Goal: Use online tool/utility: Utilize a website feature to perform a specific function

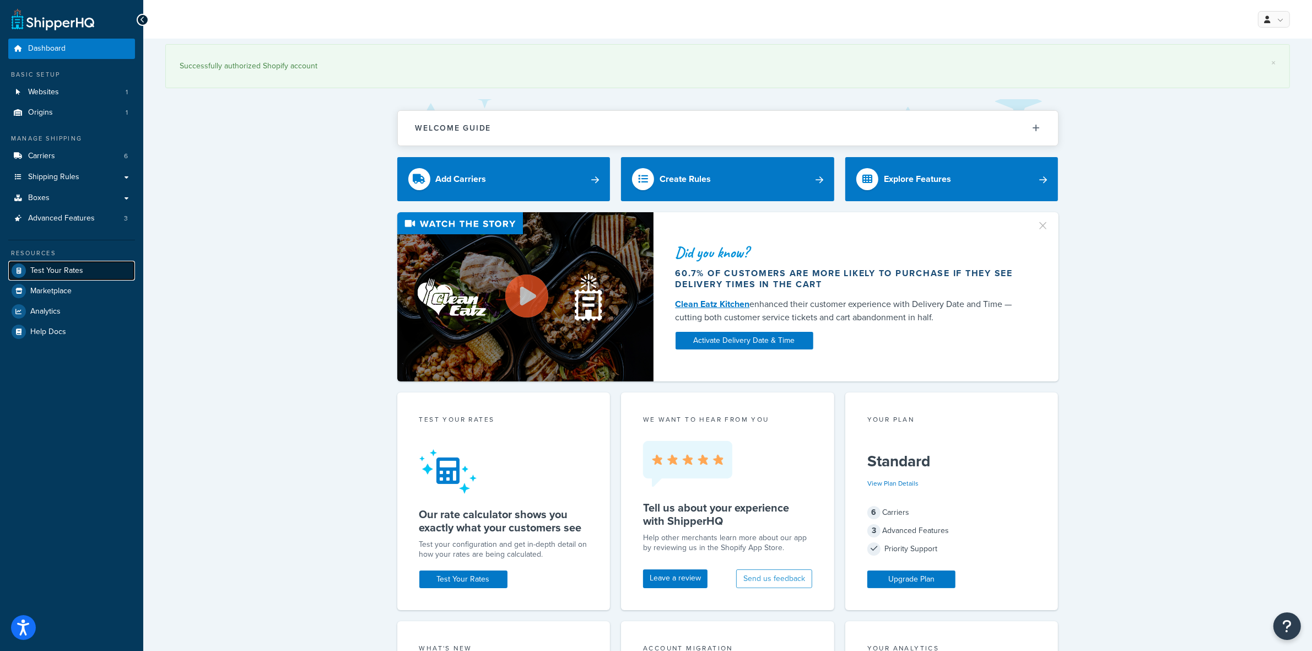
click at [76, 266] on span "Test Your Rates" at bounding box center [56, 270] width 53 height 9
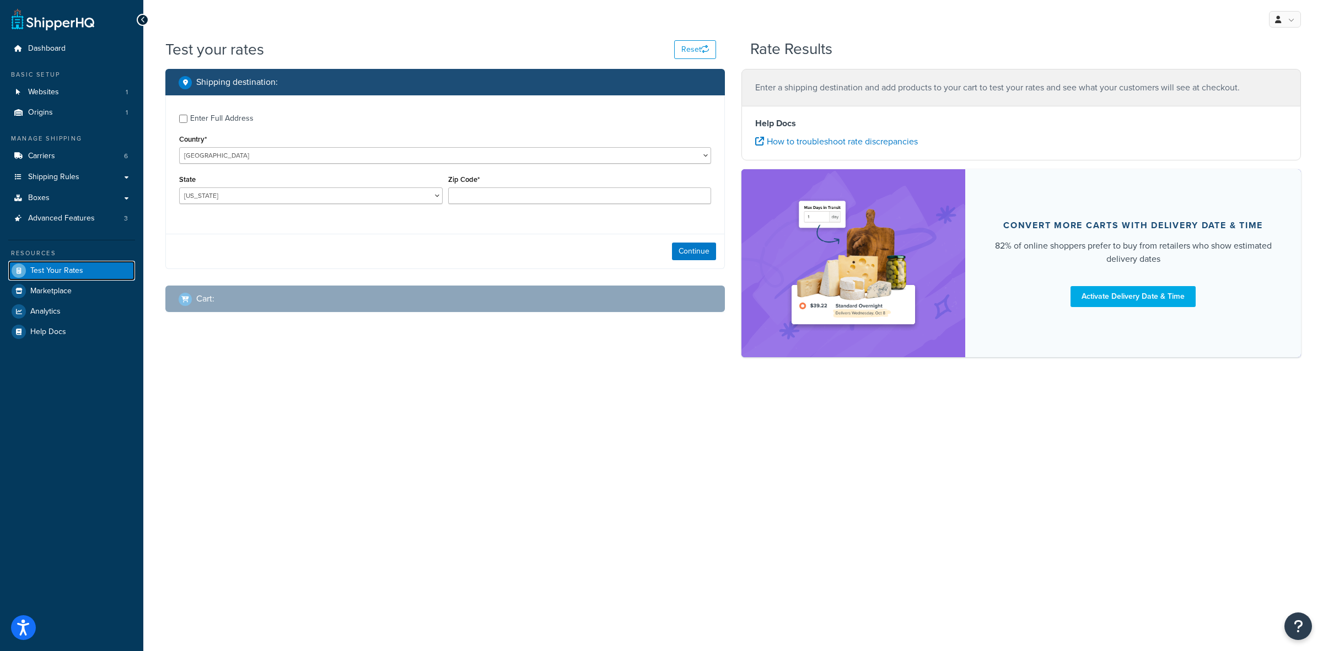
click at [52, 263] on link "Test Your Rates" at bounding box center [71, 271] width 127 height 20
click at [25, 266] on link "Test Your Rates" at bounding box center [71, 271] width 127 height 20
click at [197, 115] on div "Enter Full Address" at bounding box center [221, 118] width 63 height 15
click at [187, 115] on input "Enter Full Address" at bounding box center [183, 119] width 8 height 8
checkbox input "true"
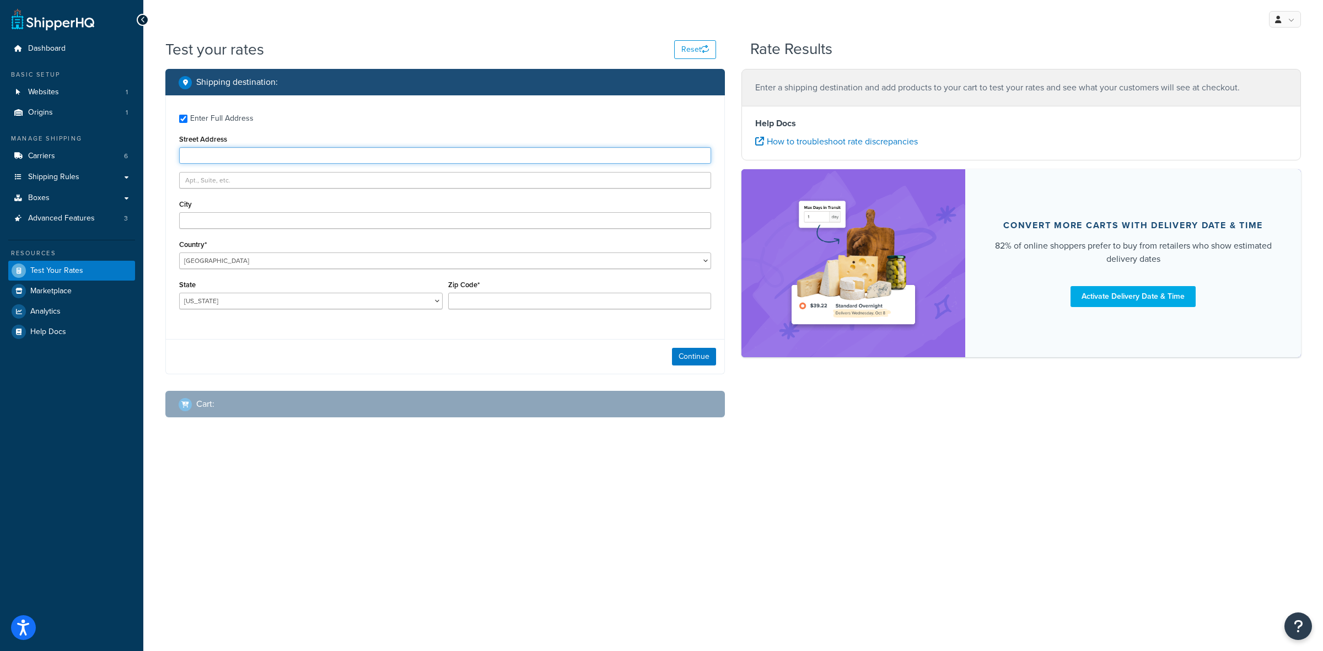
paste input "[STREET_ADDRESS]"
type input "[STREET_ADDRESS]"
paste input "[GEOGRAPHIC_DATA]"
type input "[GEOGRAPHIC_DATA]"
click at [283, 300] on select "[US_STATE] [US_STATE] [US_STATE] [US_STATE] [US_STATE] Armed Forces Americas Ar…" at bounding box center [310, 301] width 263 height 17
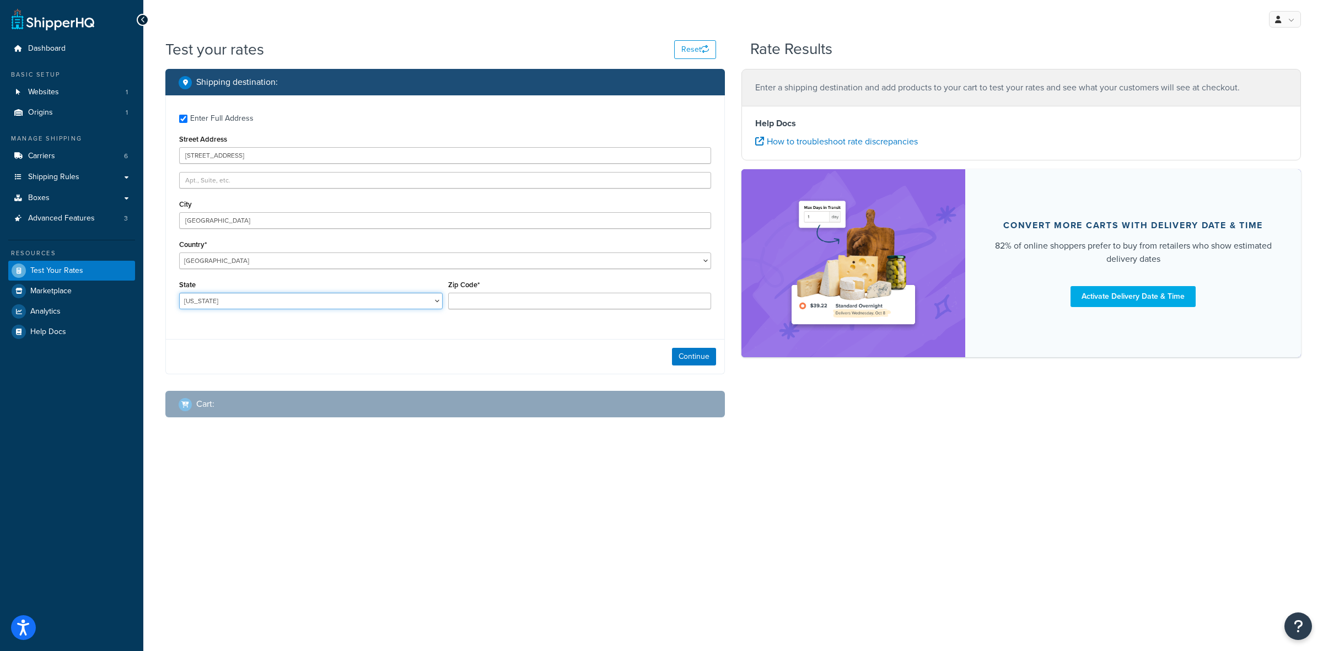
select select "AR"
click at [179, 293] on select "[US_STATE] [US_STATE] [US_STATE] [US_STATE] [US_STATE] Armed Forces Americas Ar…" at bounding box center [310, 301] width 263 height 17
click at [548, 301] on input "Zip Code*" at bounding box center [579, 301] width 263 height 17
type input "72160"
click at [548, 324] on div "Enter Full Address Street Address [STREET_ADDRESS] [GEOGRAPHIC_DATA] [GEOGRAPHI…" at bounding box center [445, 212] width 558 height 235
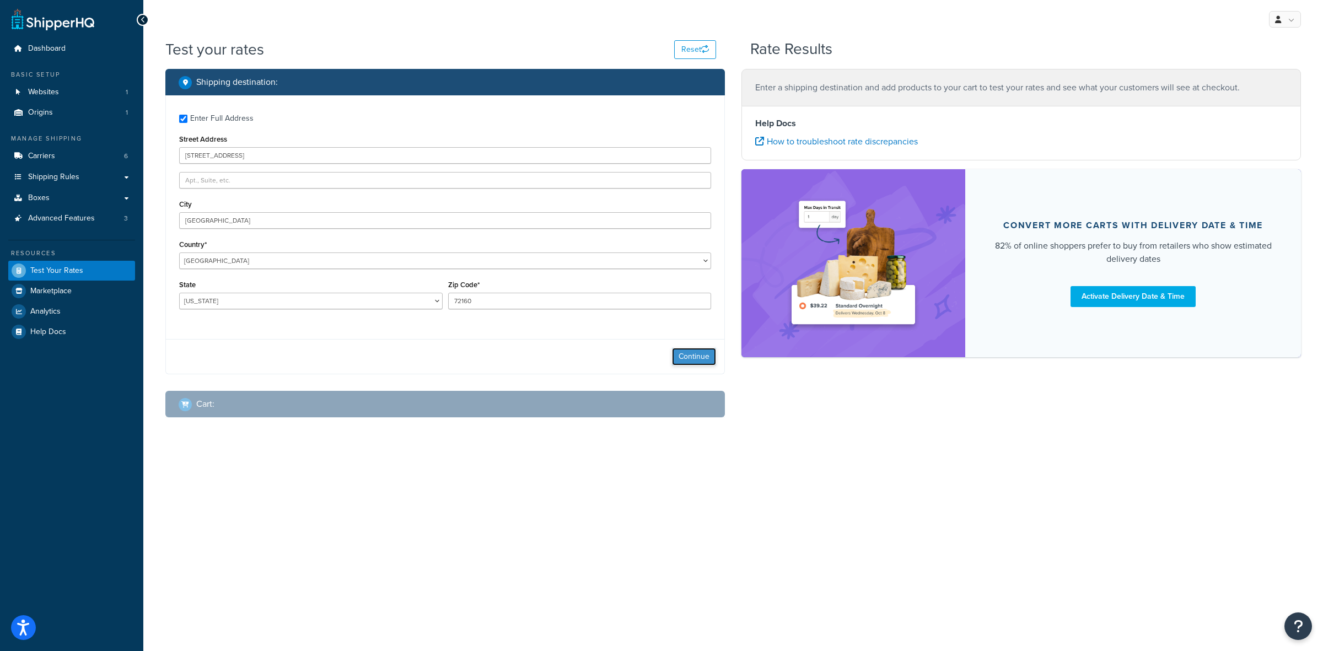
click at [694, 352] on button "Continue" at bounding box center [694, 357] width 44 height 18
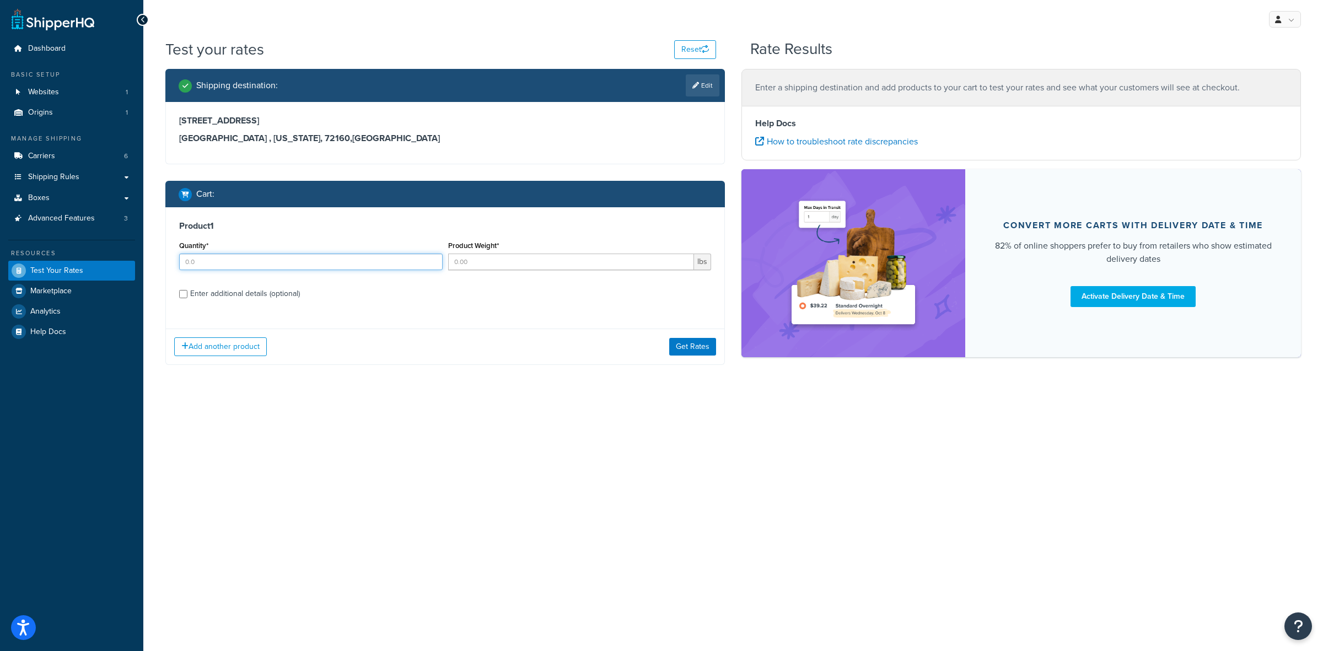
click at [208, 265] on input "Quantity*" at bounding box center [310, 261] width 263 height 17
type input "12"
click at [524, 260] on input "Product Weight*" at bounding box center [571, 261] width 246 height 17
type input ".65"
click at [182, 292] on input "Enter additional details (optional)" at bounding box center [183, 294] width 8 height 8
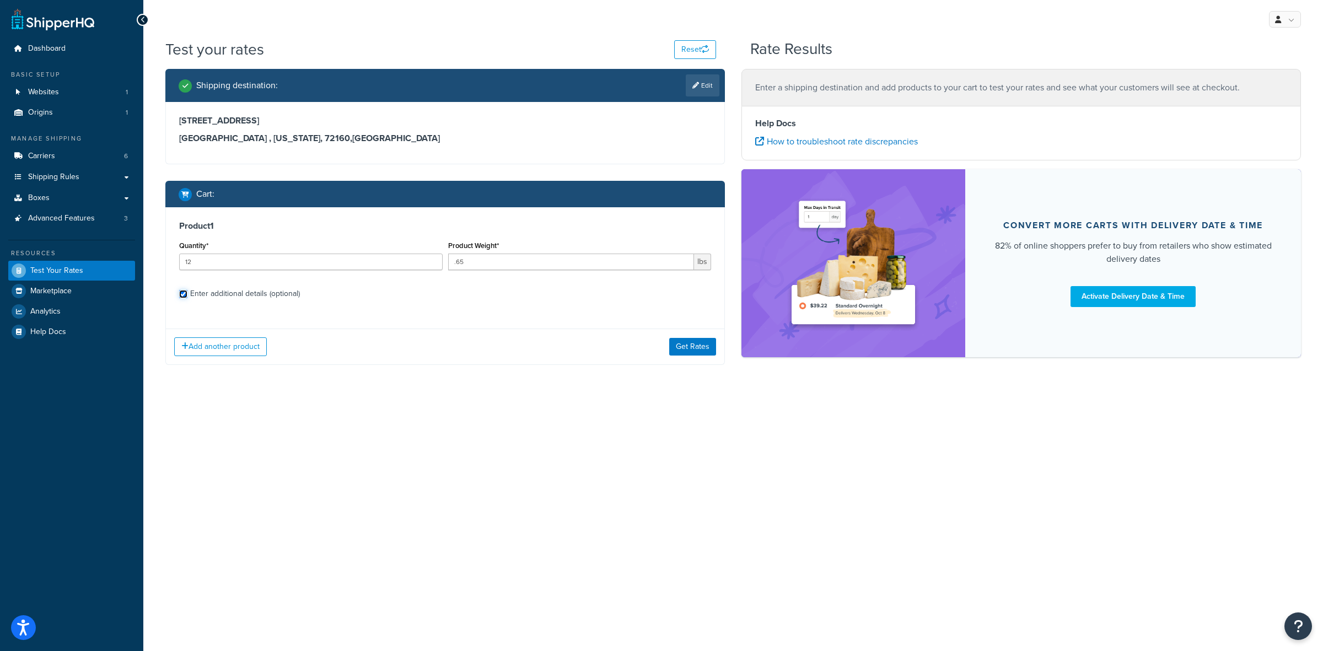
checkbox input "true"
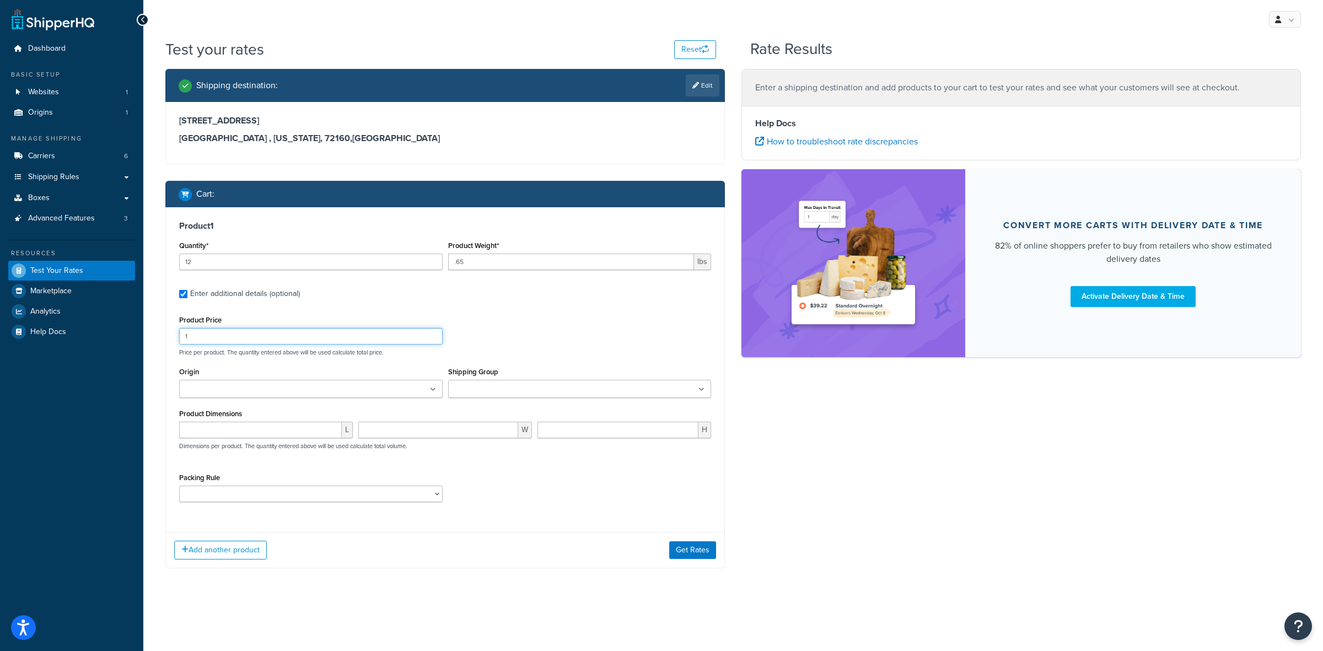
click at [296, 340] on input "1" at bounding box center [310, 336] width 263 height 17
type input "12.00"
click at [278, 386] on ul at bounding box center [310, 389] width 263 height 18
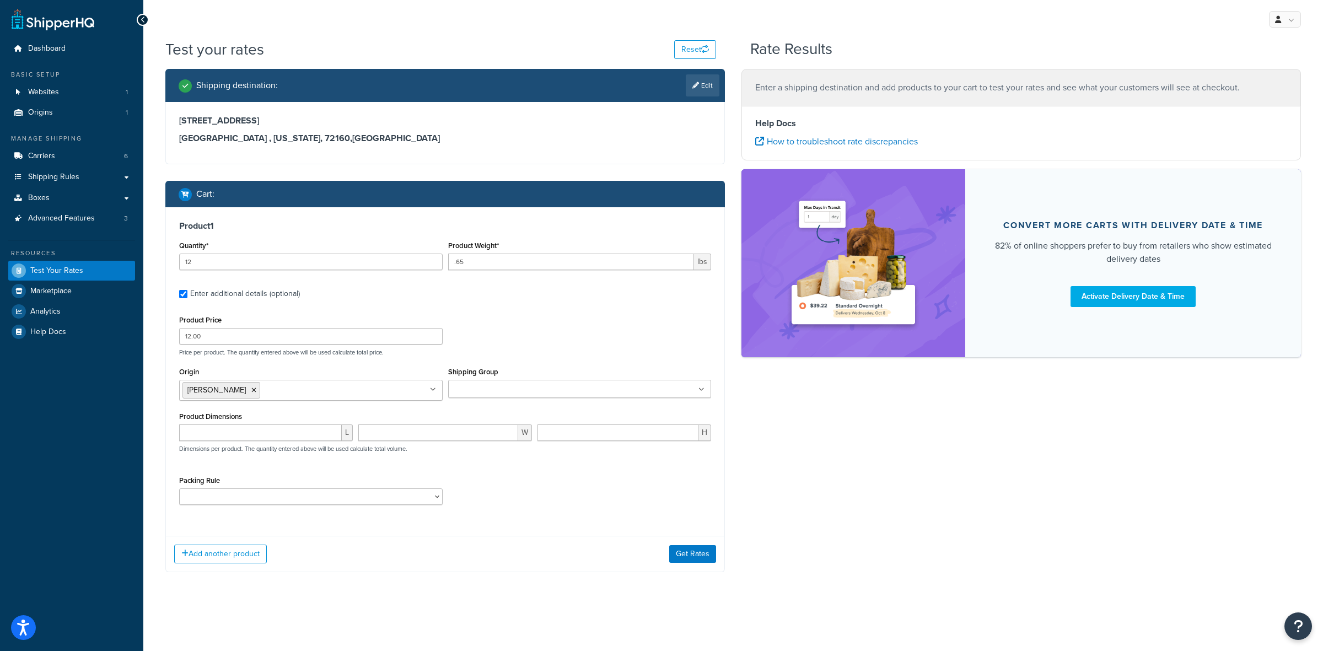
click at [510, 387] on input "Shipping Group" at bounding box center [500, 390] width 98 height 12
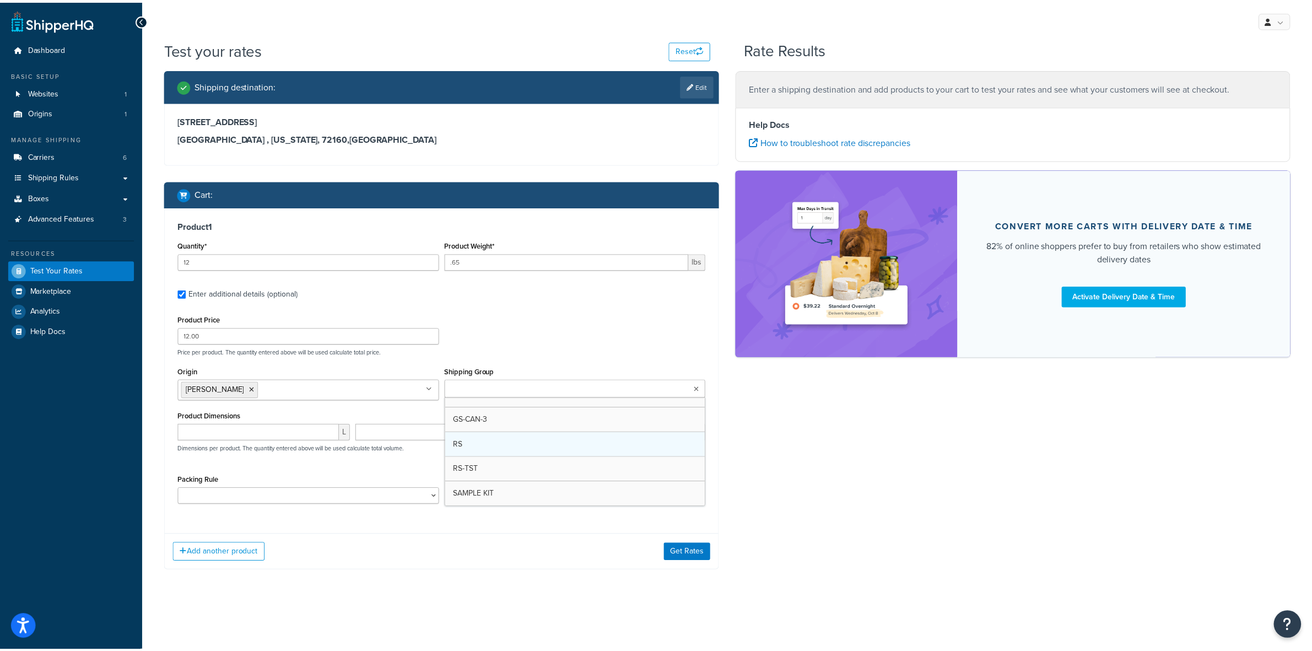
scroll to position [164, 0]
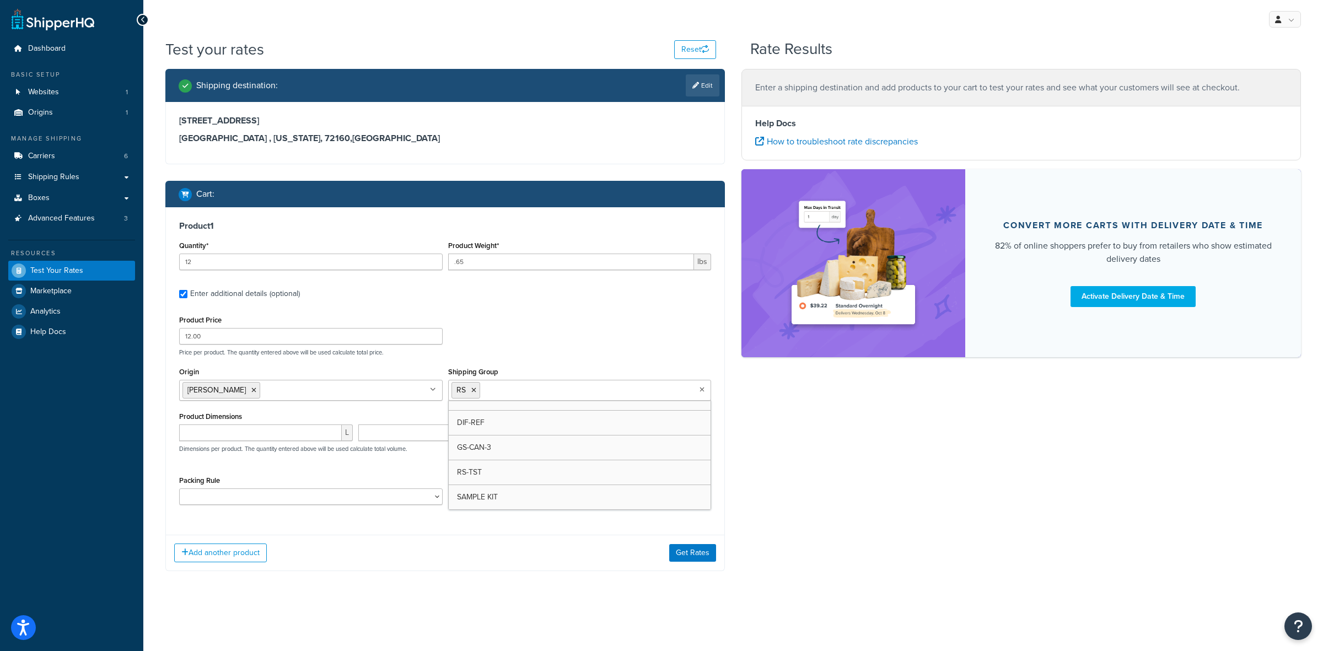
click at [745, 411] on div "Shipping destination : Edit [STREET_ADDRESS][US_STATE] Cart : Product 1 Quantit…" at bounding box center [733, 328] width 1152 height 519
click at [219, 494] on select "ACC-CCK ACC-LIN-CER/HANG ACC-NAIL BRUSH CAN-11 CAN-11-TST CAN-26 CAN-3 DIF-KIT …" at bounding box center [310, 496] width 263 height 17
select select "77359"
click at [179, 489] on select "ACC-CCK ACC-LIN-CER/HANG ACC-NAIL BRUSH CAN-11 CAN-11-TST CAN-26 CAN-3 DIF-KIT …" at bounding box center [310, 496] width 263 height 17
click at [549, 482] on div "Packing Rule ACC-CCK ACC-LIN-CER/HANG ACC-NAIL BRUSH CAN-11 CAN-11-TST CAN-26 C…" at bounding box center [444, 493] width 537 height 40
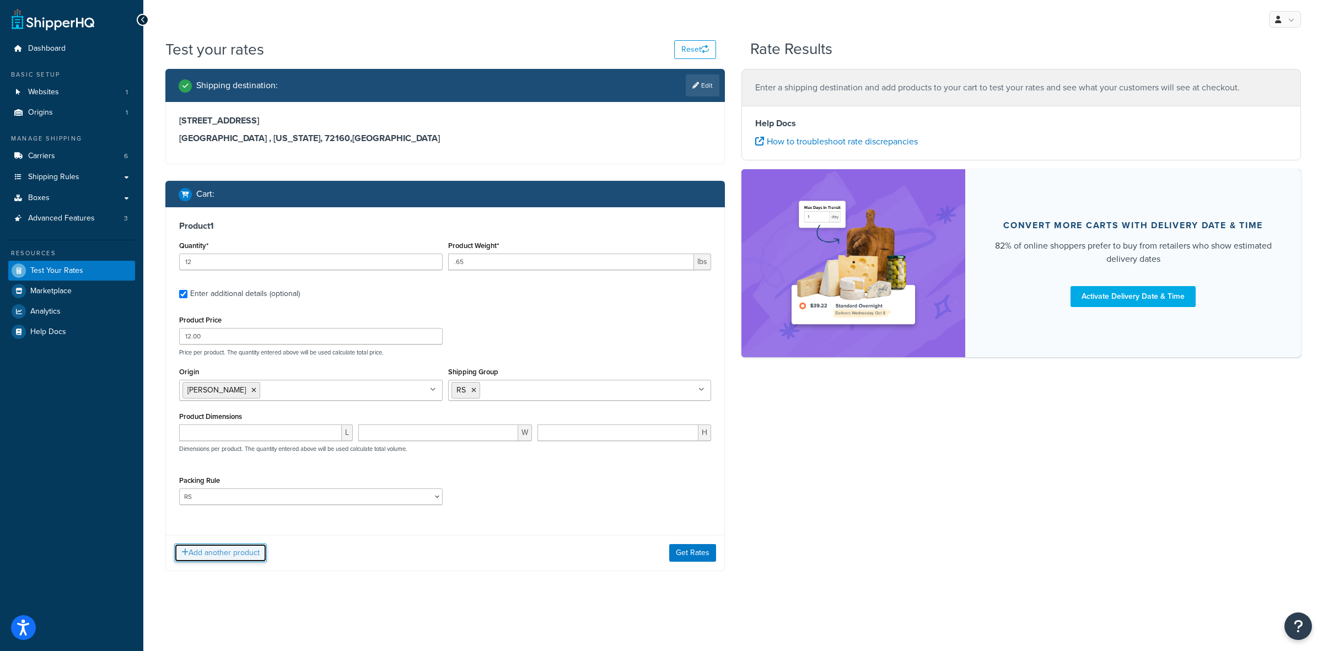
click at [225, 555] on button "Add another product" at bounding box center [220, 552] width 93 height 19
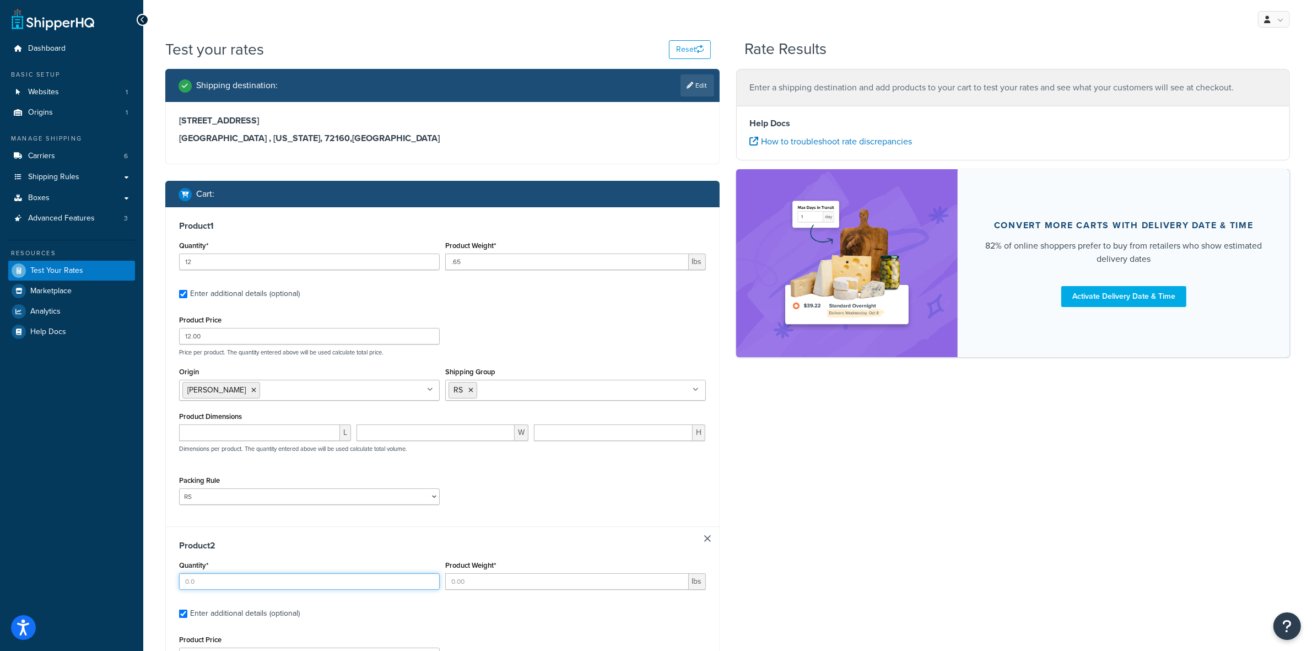
click at [206, 576] on input "Quantity*" at bounding box center [309, 581] width 261 height 17
type input "6"
type input "1.75"
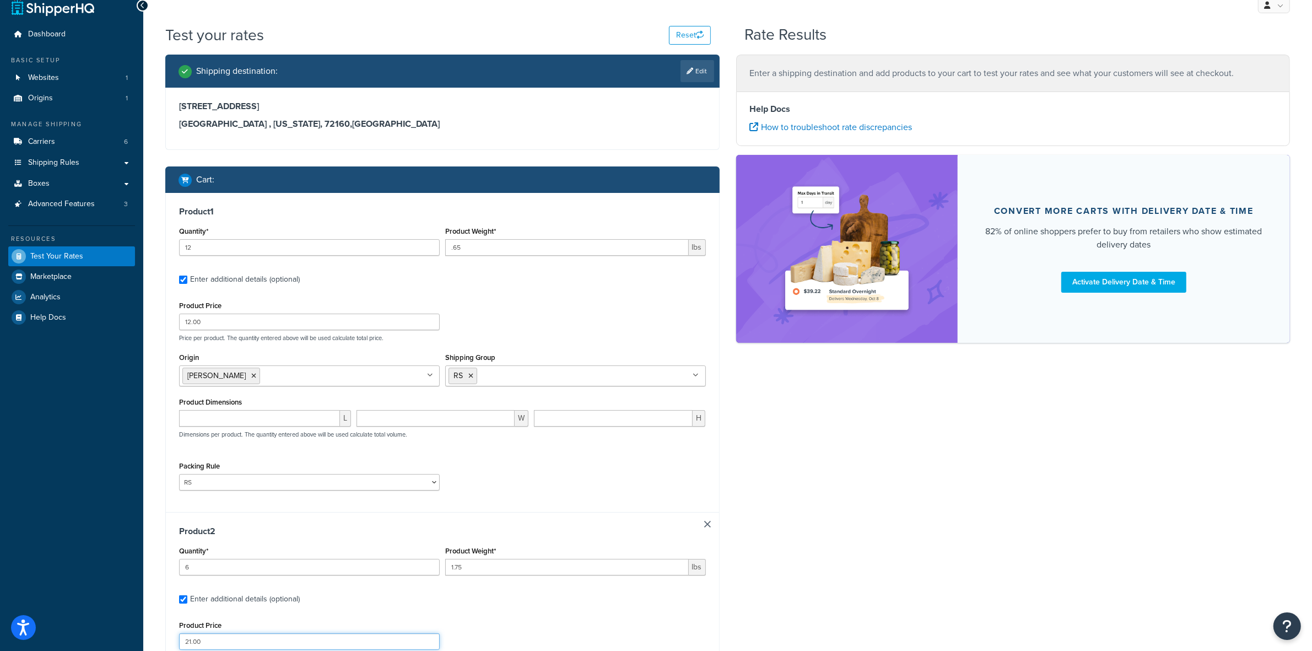
type input "21.00"
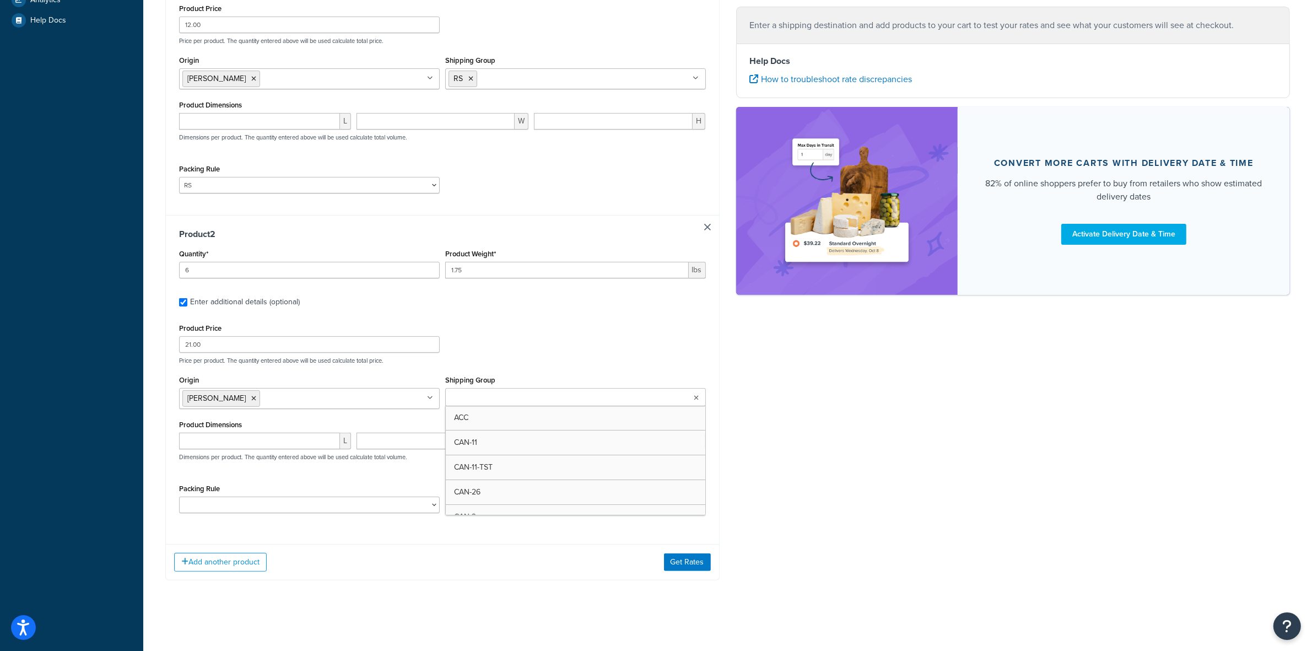
click at [486, 397] on input "Shipping Group" at bounding box center [498, 398] width 98 height 12
click at [300, 505] on select "ACC-CCK ACC-LIN-CER/HANG ACC-NAIL BRUSH CAN-11 CAN-11-TST CAN-26 CAN-3 DIF-KIT …" at bounding box center [309, 505] width 261 height 17
select select "77343"
click at [179, 499] on select "ACC-CCK ACC-LIN-CER/HANG ACC-NAIL BRUSH CAN-11 CAN-11-TST CAN-26 CAN-3 DIF-KIT …" at bounding box center [309, 505] width 261 height 17
click at [597, 514] on div "Packing Rule ACC-CCK ACC-LIN-CER/HANG ACC-NAIL BRUSH CAN-11 CAN-11-TST CAN-26 C…" at bounding box center [442, 501] width 532 height 40
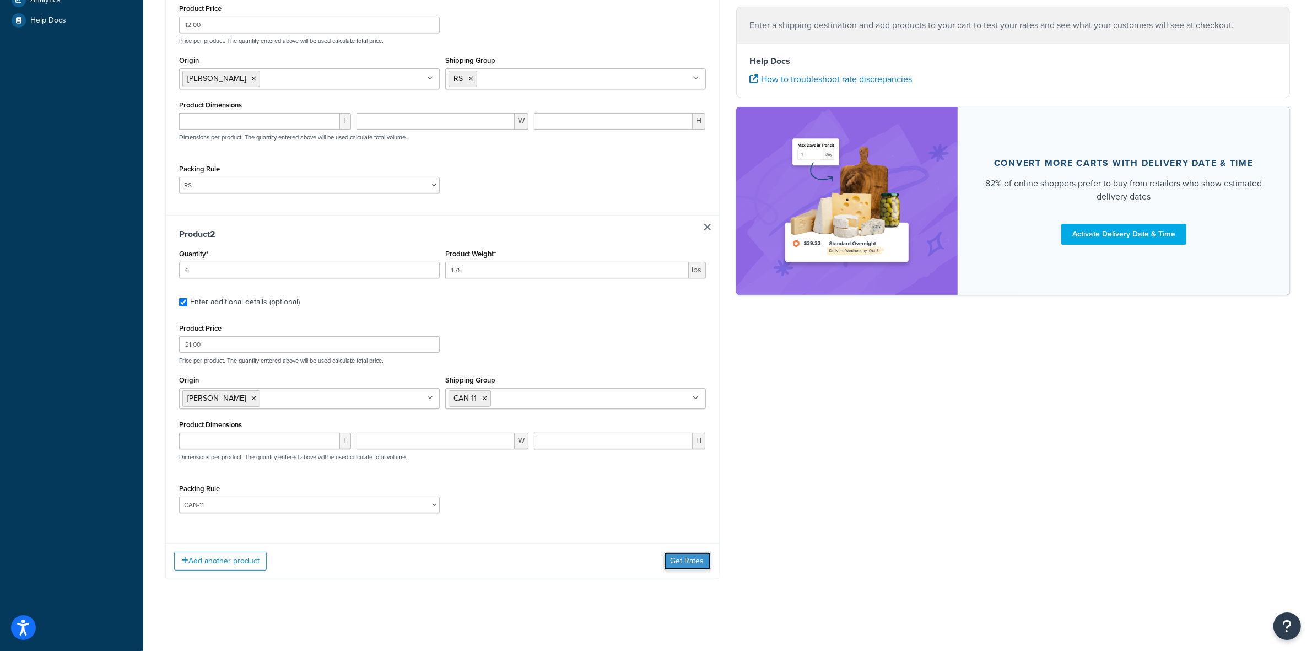
click at [687, 567] on button "Get Rates" at bounding box center [687, 561] width 47 height 18
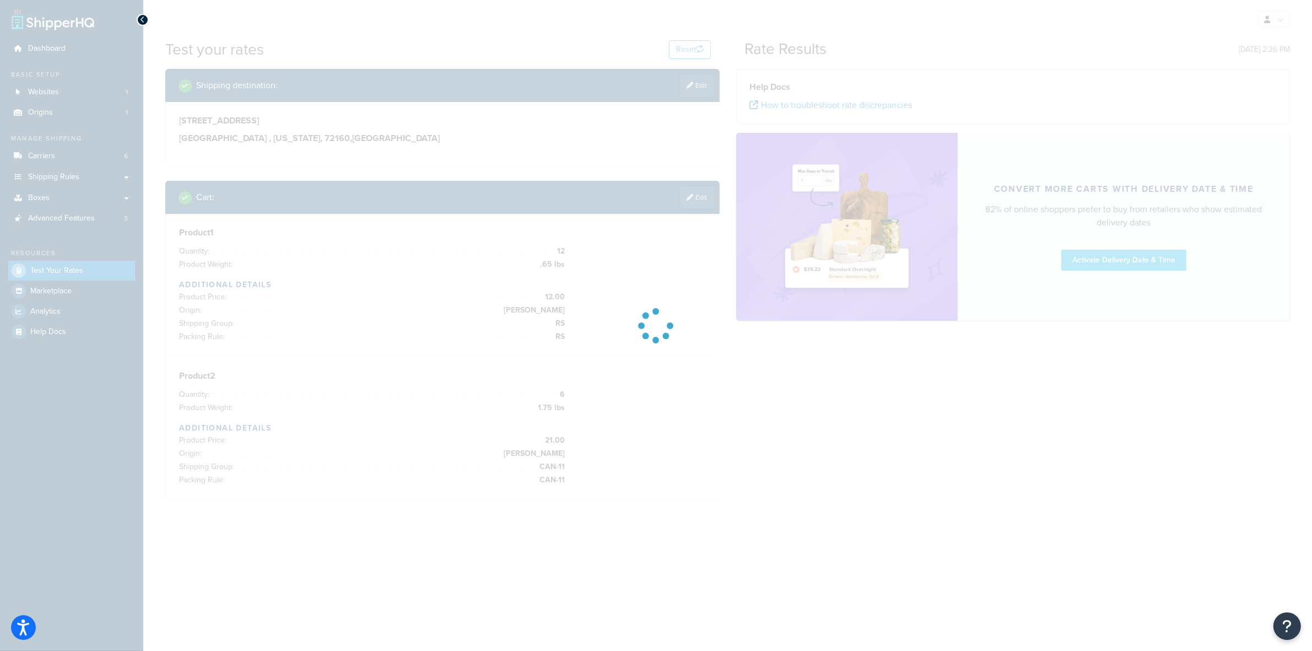
scroll to position [0, 0]
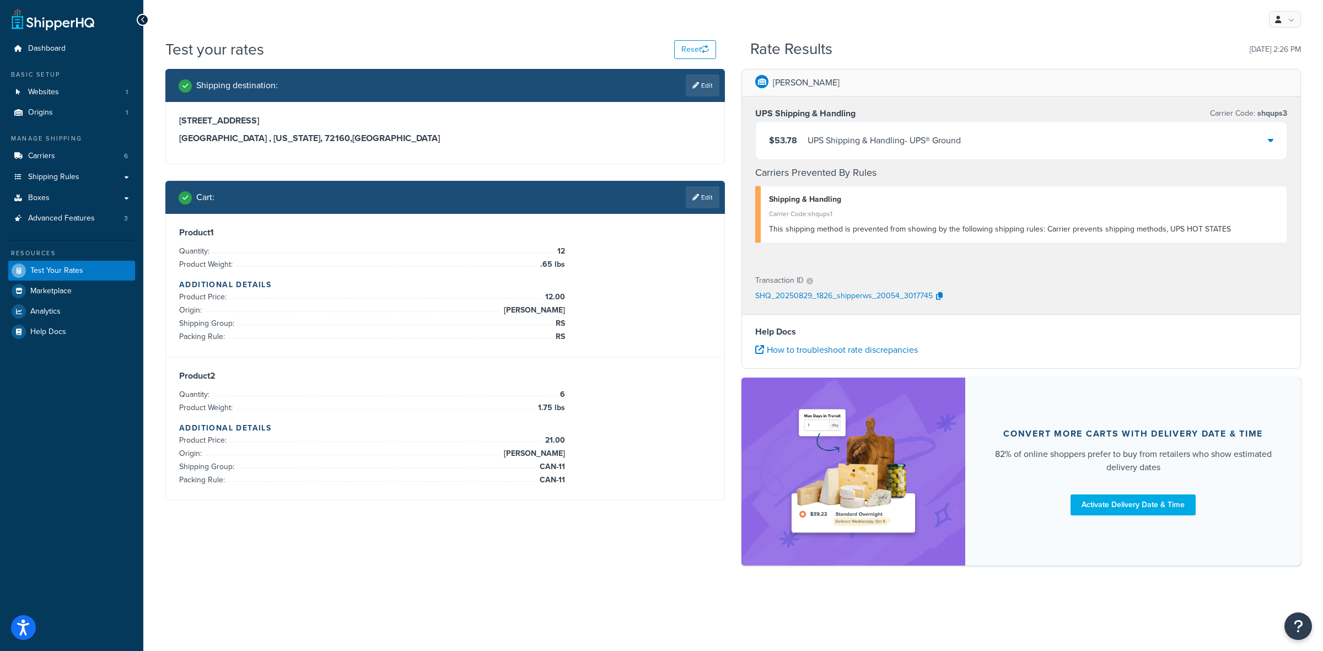
click at [1265, 139] on div "$53.78 UPS Shipping & Handling - UPS® Ground" at bounding box center [1021, 140] width 531 height 37
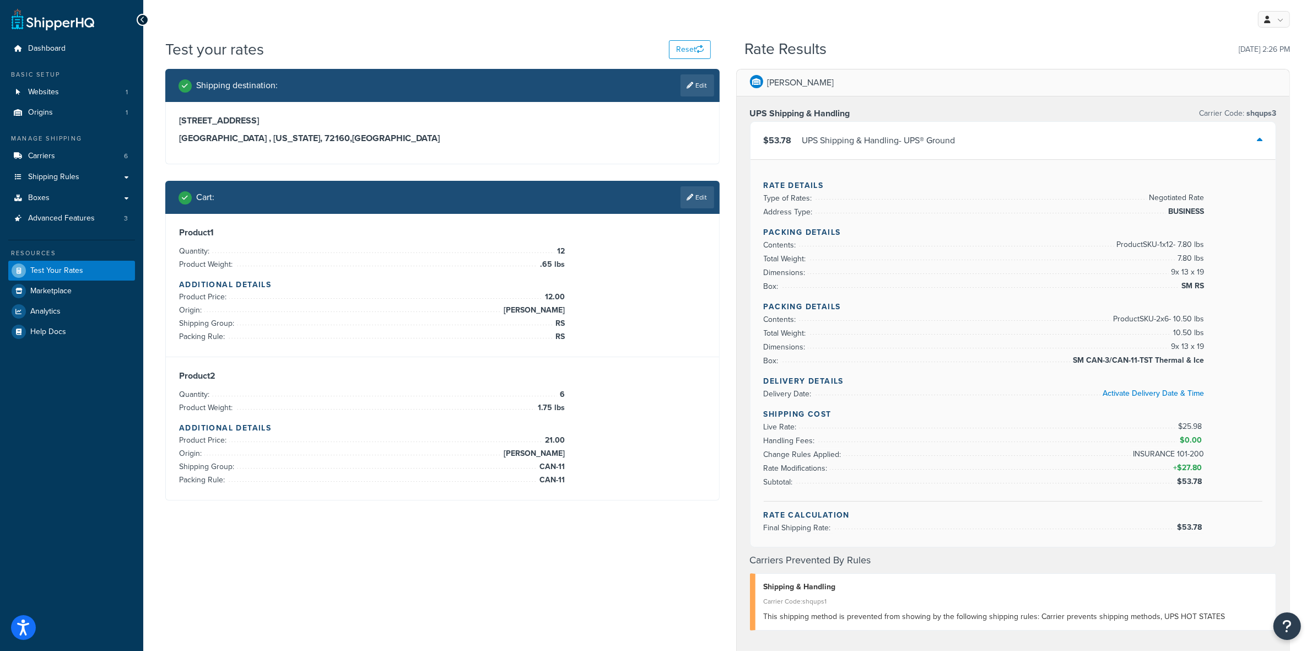
click at [273, 137] on h3 "[GEOGRAPHIC_DATA] , [US_STATE], 72160 , [GEOGRAPHIC_DATA]" at bounding box center [442, 138] width 527 height 11
copy h3 "72160"
click at [690, 203] on link "Edit" at bounding box center [698, 197] width 34 height 22
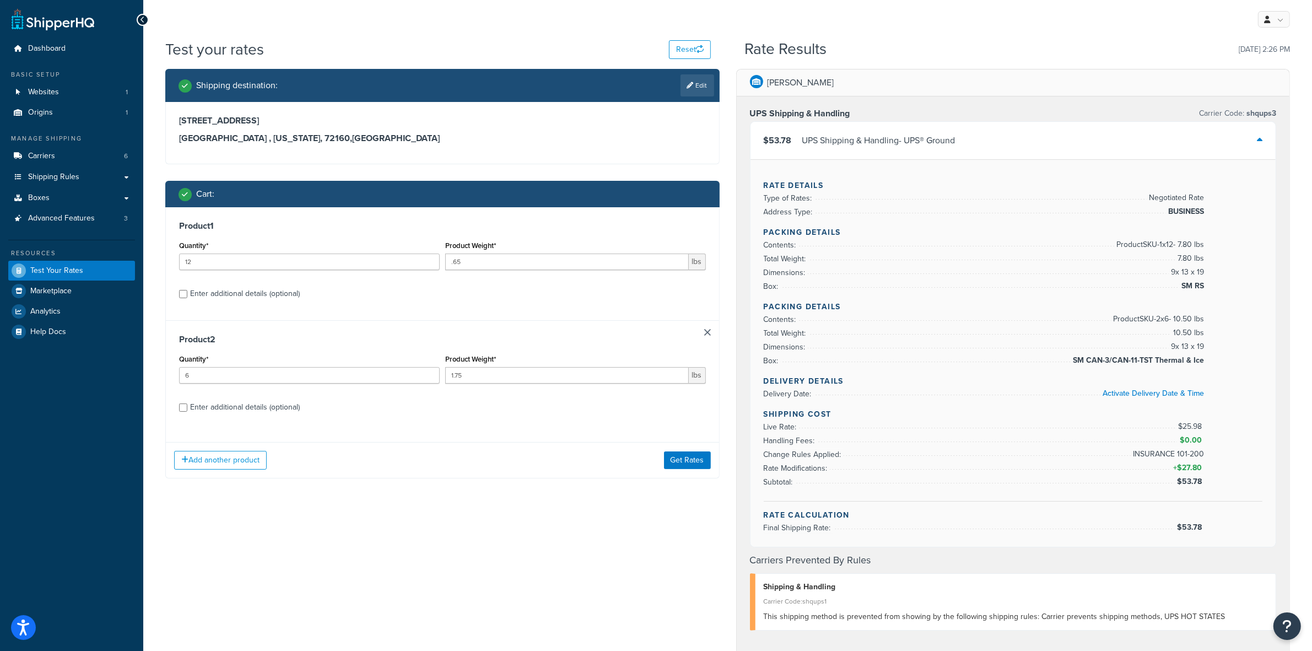
click at [212, 293] on div "Enter additional details (optional)" at bounding box center [245, 293] width 110 height 15
click at [187, 293] on input "Enter additional details (optional)" at bounding box center [183, 294] width 8 height 8
checkbox input "true"
select select "77359"
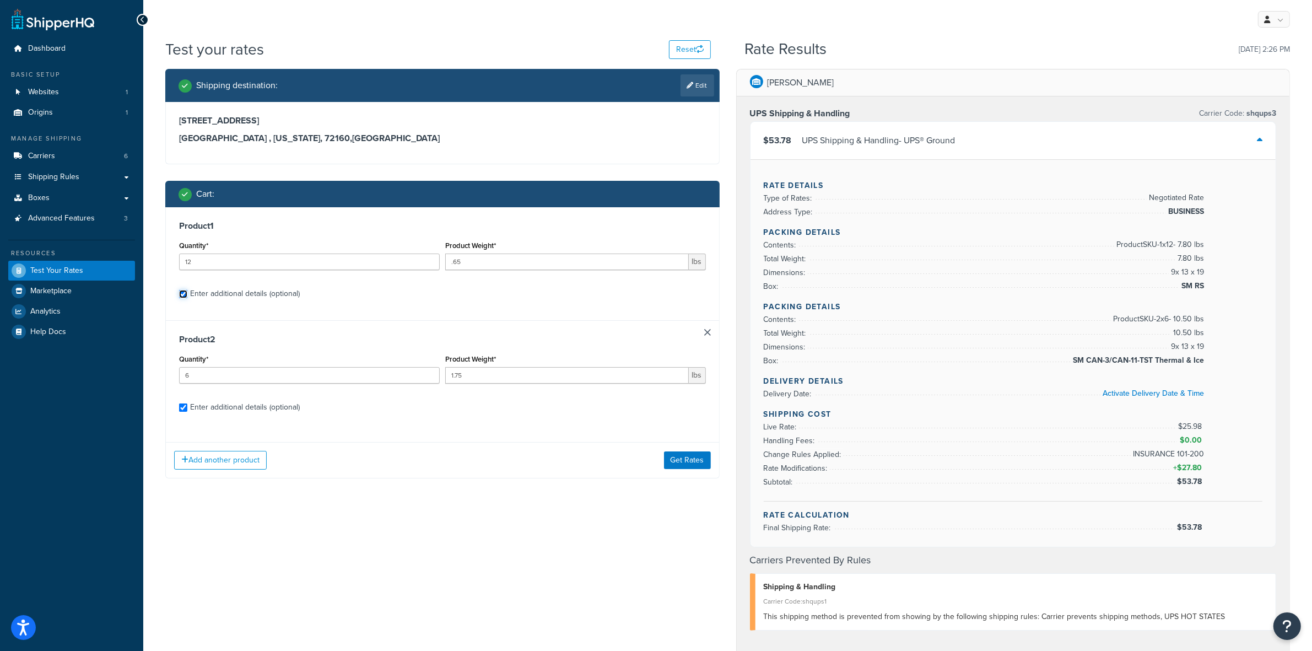
select select "77343"
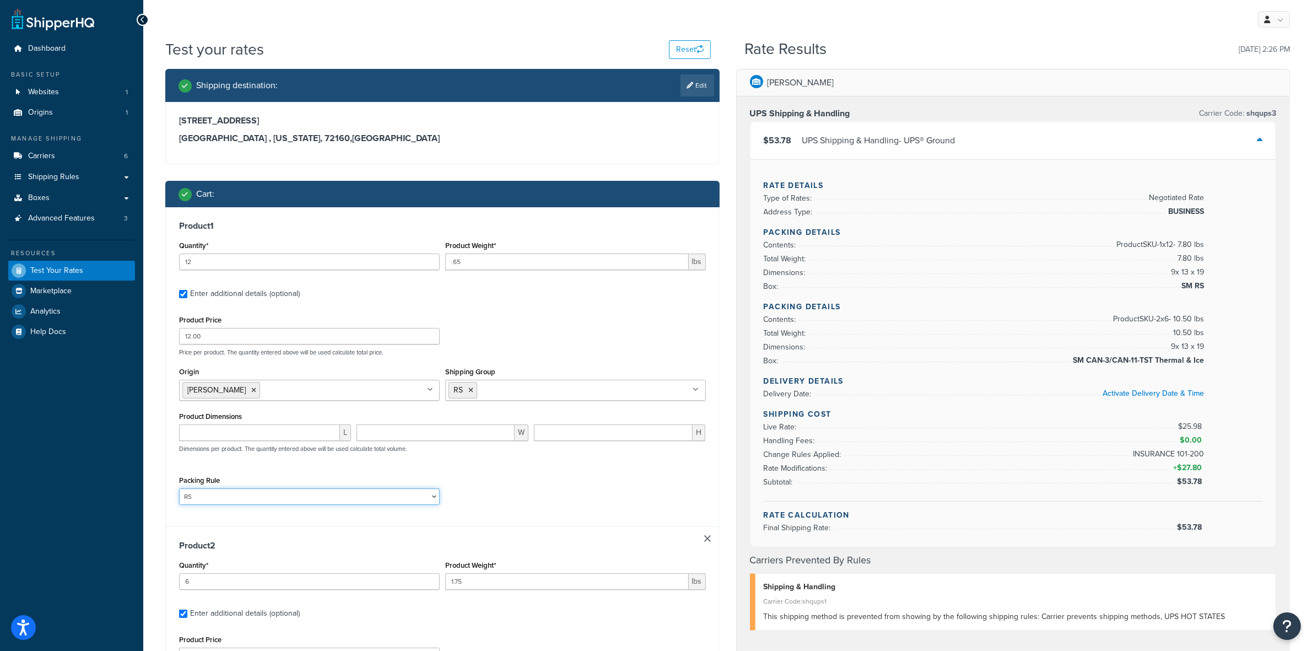
click at [431, 496] on select "ACC-CCK ACC-LIN-CER/HANG ACC-NAIL BRUSH CAN-11 CAN-11-TST CAN-26 CAN-3 DIF-KIT …" at bounding box center [309, 496] width 261 height 17
select select "77343"
click at [179, 489] on select "ACC-CCK ACC-LIN-CER/HANG ACC-NAIL BRUSH CAN-11 CAN-11-TST CAN-26 CAN-3 DIF-KIT …" at bounding box center [309, 496] width 261 height 17
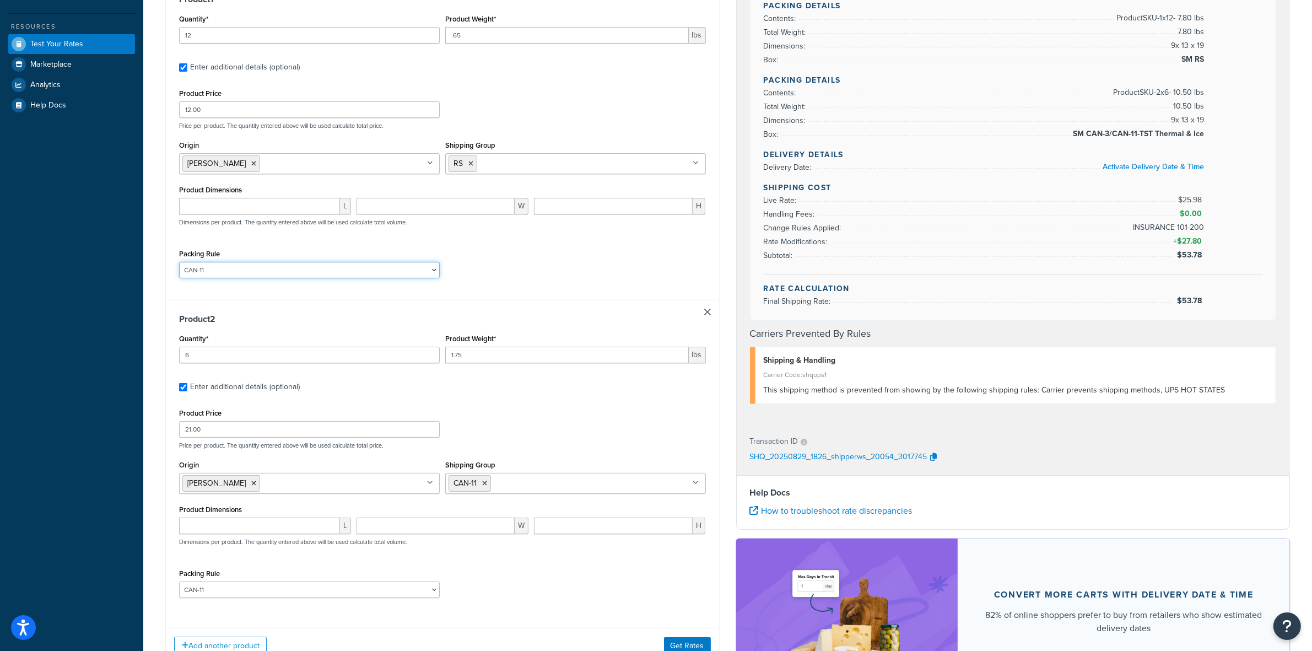
scroll to position [344, 0]
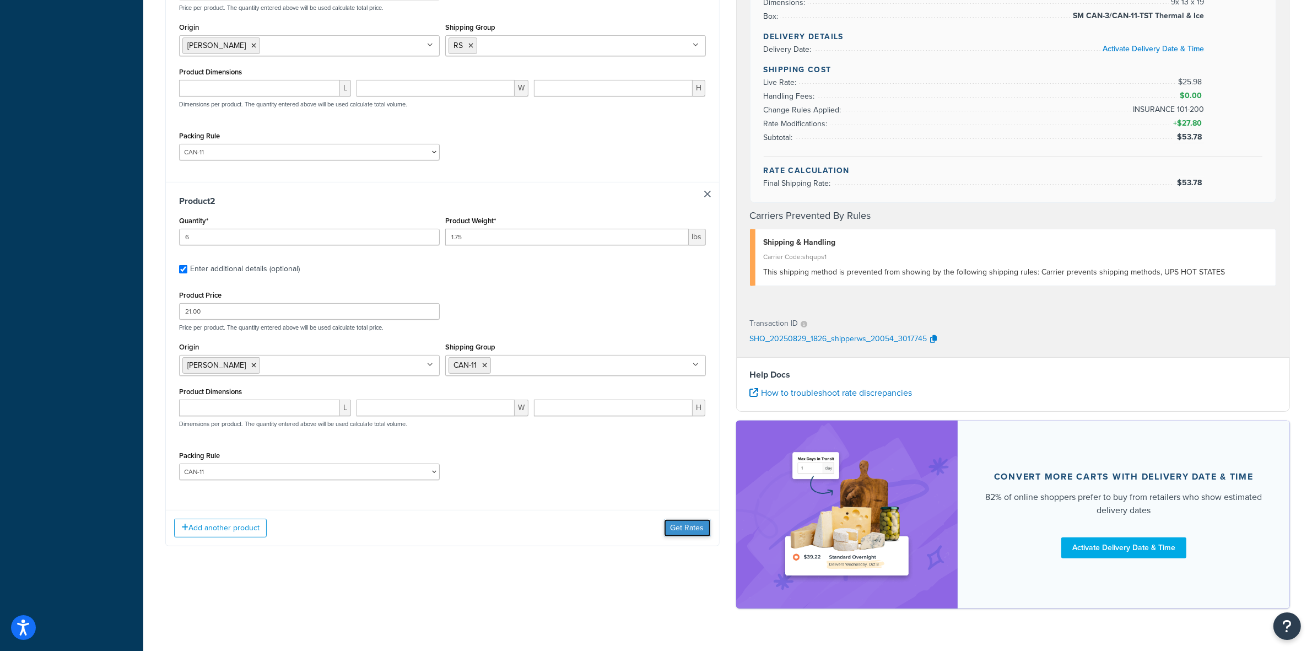
click at [671, 529] on button "Get Rates" at bounding box center [687, 528] width 47 height 18
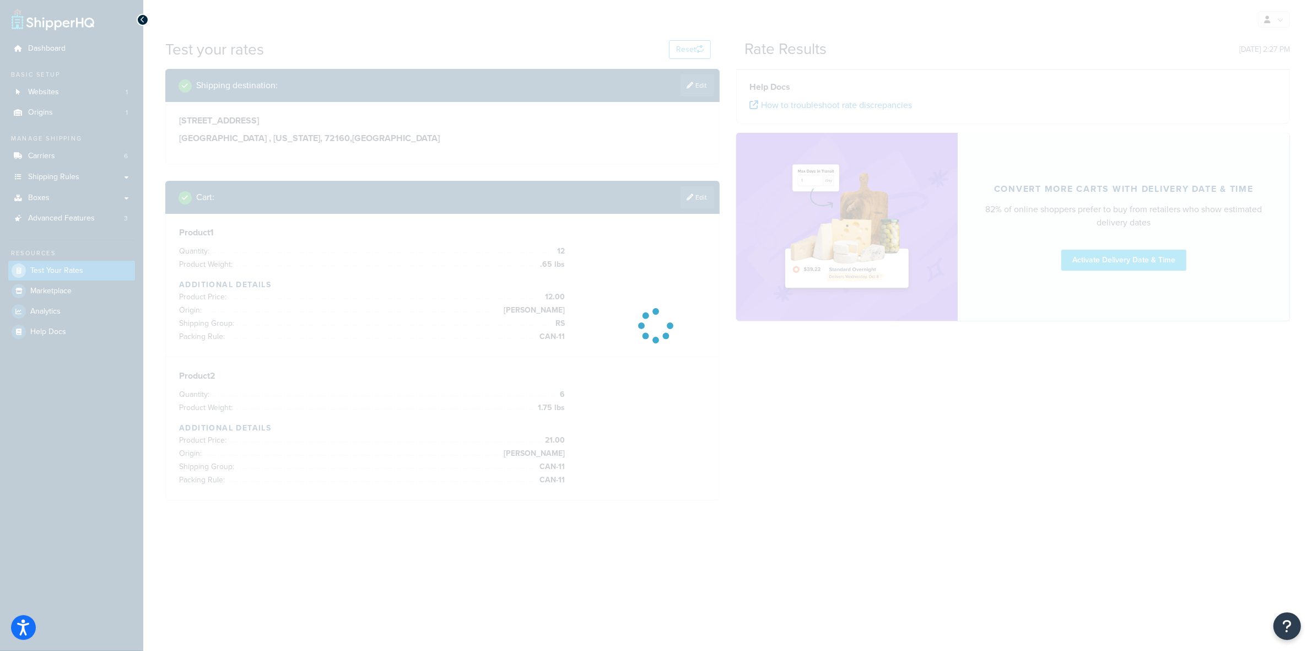
scroll to position [0, 0]
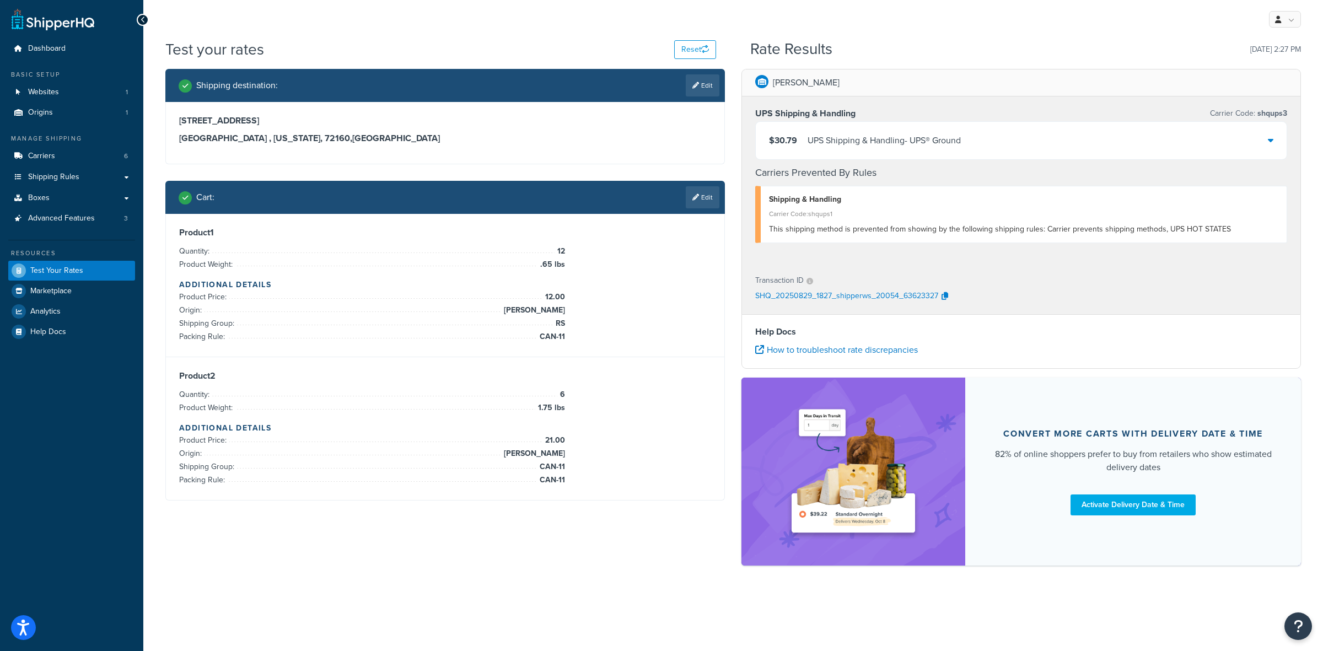
click at [970, 138] on div "$30.79 UPS Shipping & Handling - UPS® Ground" at bounding box center [1021, 140] width 531 height 37
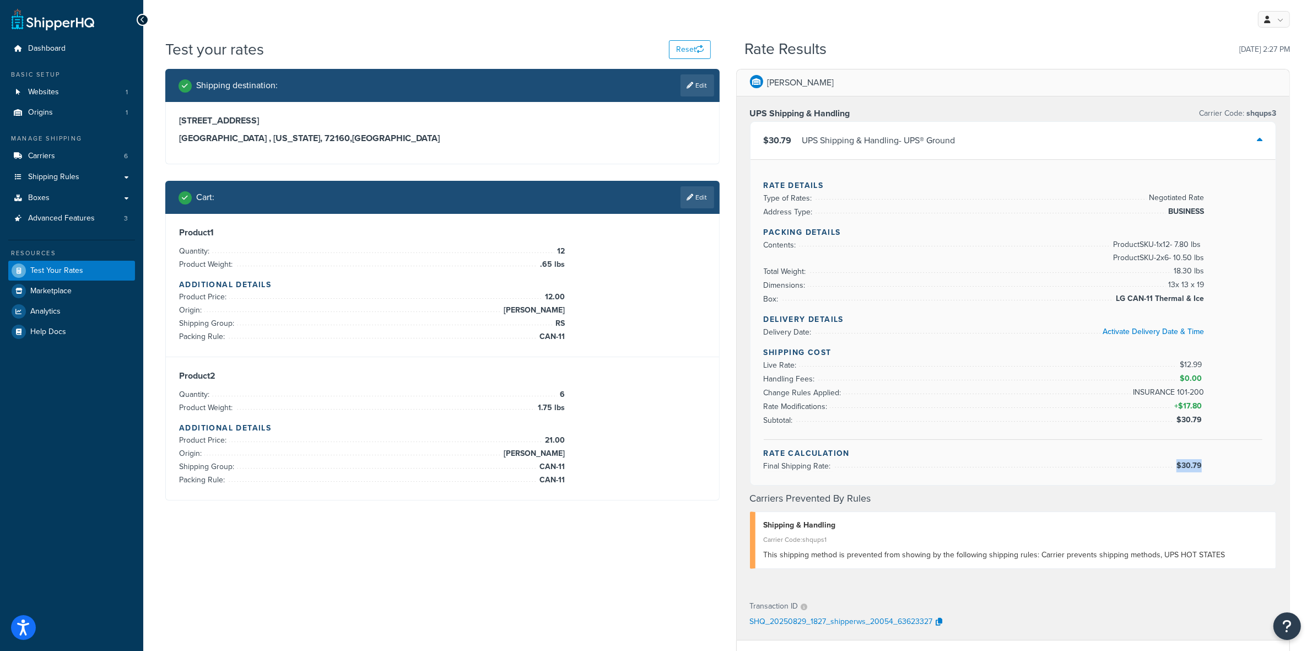
drag, startPoint x: 1210, startPoint y: 467, endPoint x: 1204, endPoint y: 472, distance: 8.2
click at [1204, 472] on div "Rate Calculation Final Shipping Rate: $30.79" at bounding box center [1013, 459] width 499 height 25
copy li "$30.79"
